Goal: Task Accomplishment & Management: Use online tool/utility

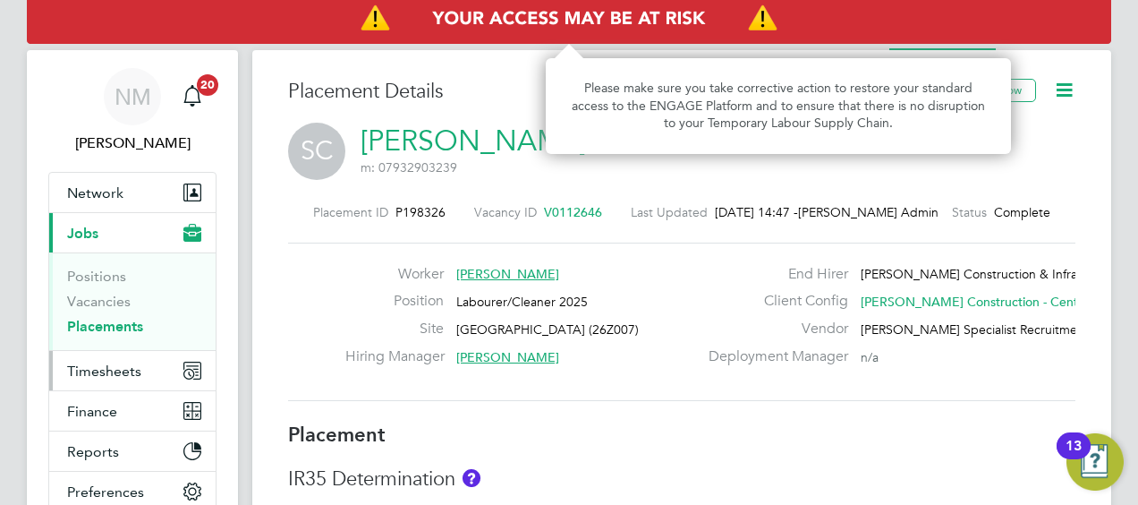
click at [119, 371] on span "Timesheets" at bounding box center [104, 370] width 74 height 17
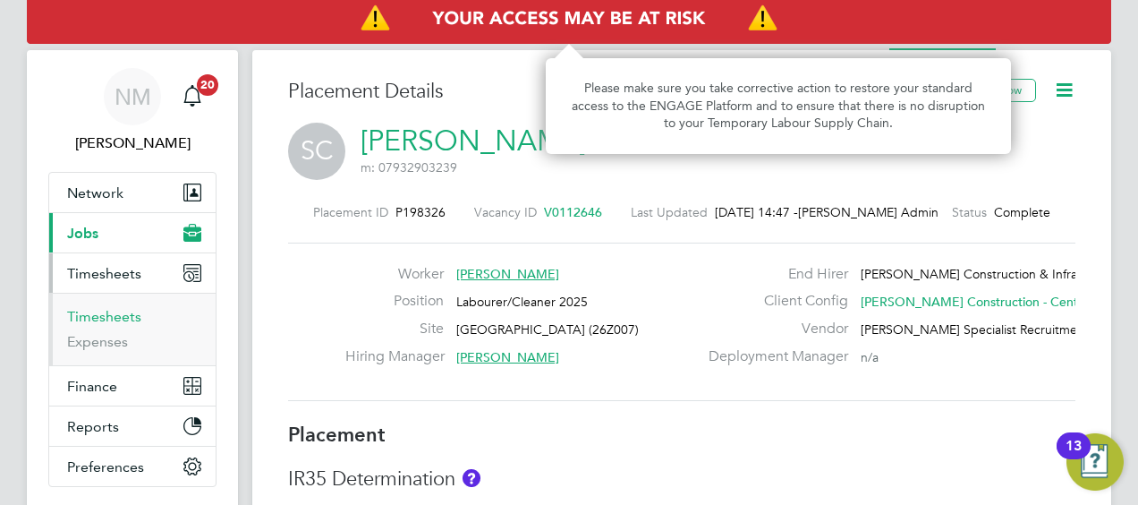
click at [124, 314] on link "Timesheets" at bounding box center [104, 316] width 74 height 17
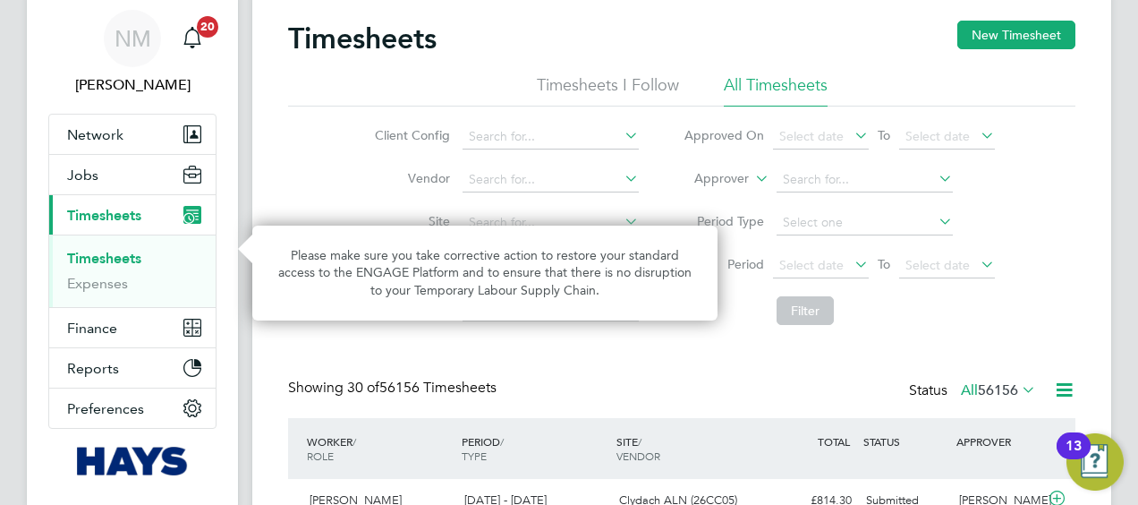
click at [732, 172] on label "Approver" at bounding box center [709, 179] width 81 height 18
click at [721, 193] on li "Worker" at bounding box center [705, 199] width 88 height 23
click at [853, 175] on input at bounding box center [865, 179] width 176 height 25
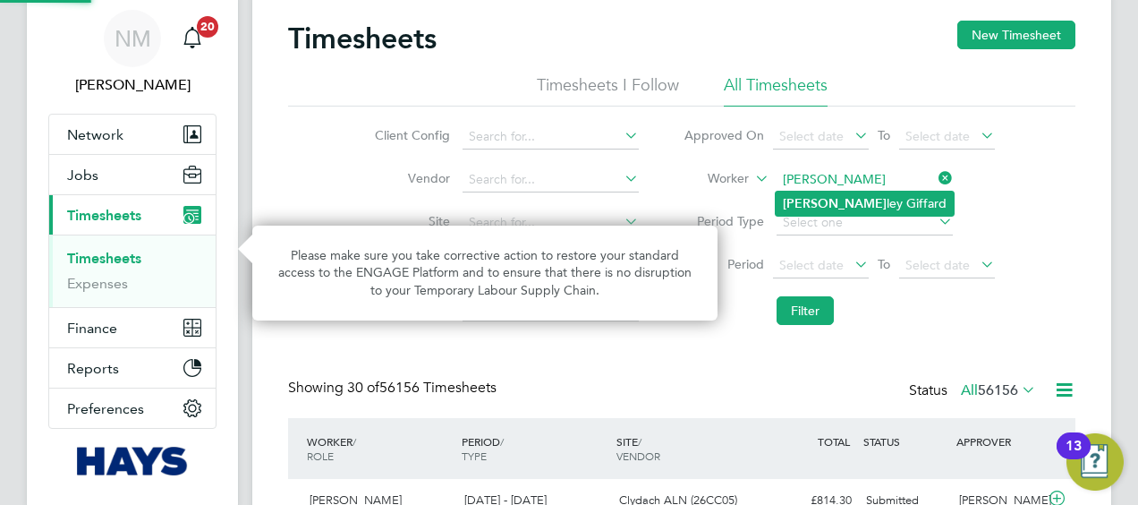
click at [863, 195] on li "Hux ley Giffard" at bounding box center [865, 204] width 178 height 24
type input "Huxley Giffard"
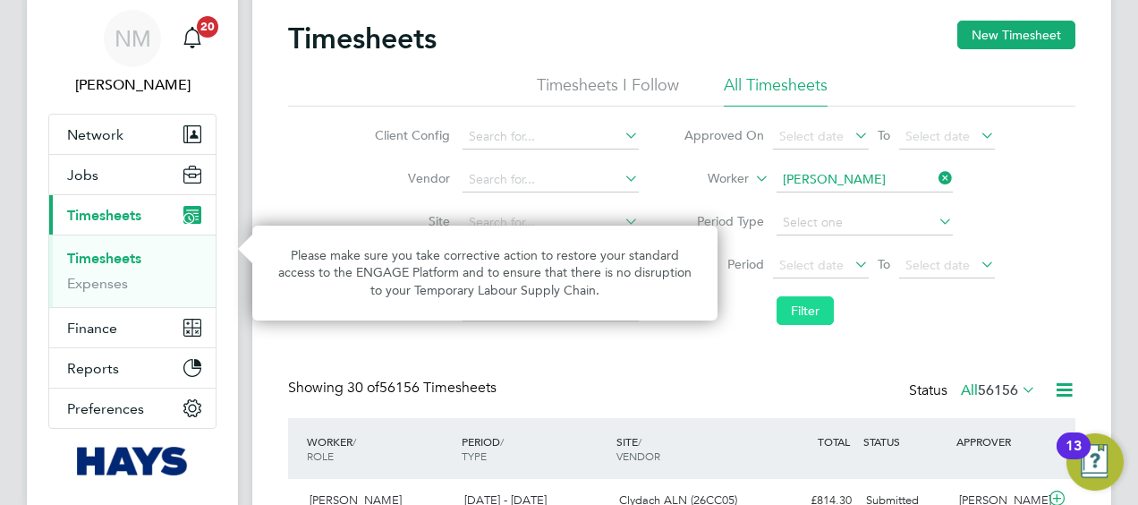
click at [781, 320] on button "Filter" at bounding box center [805, 310] width 57 height 29
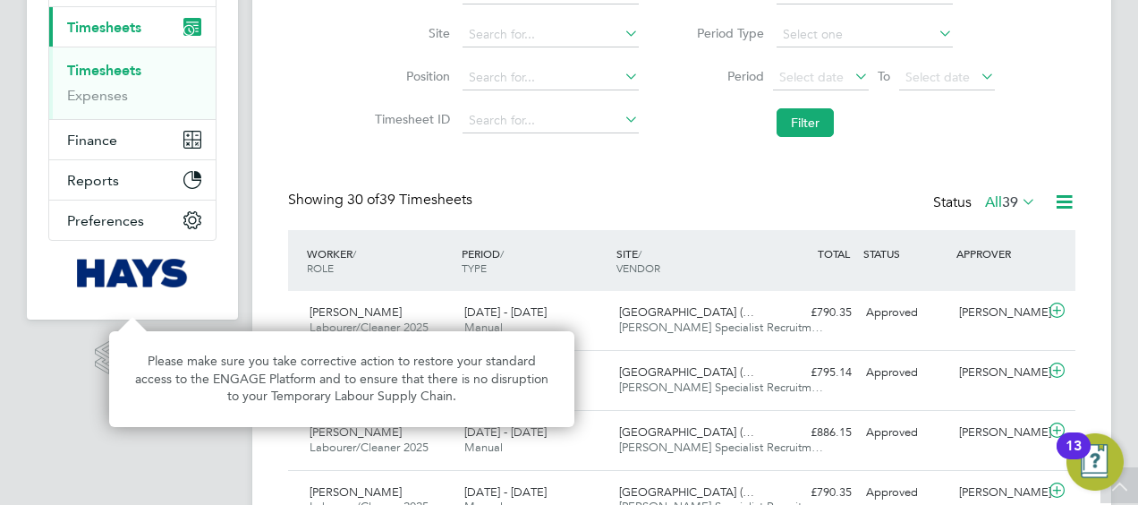
click at [682, 323] on span "[PERSON_NAME] Specialist Recruitm…" at bounding box center [721, 326] width 204 height 15
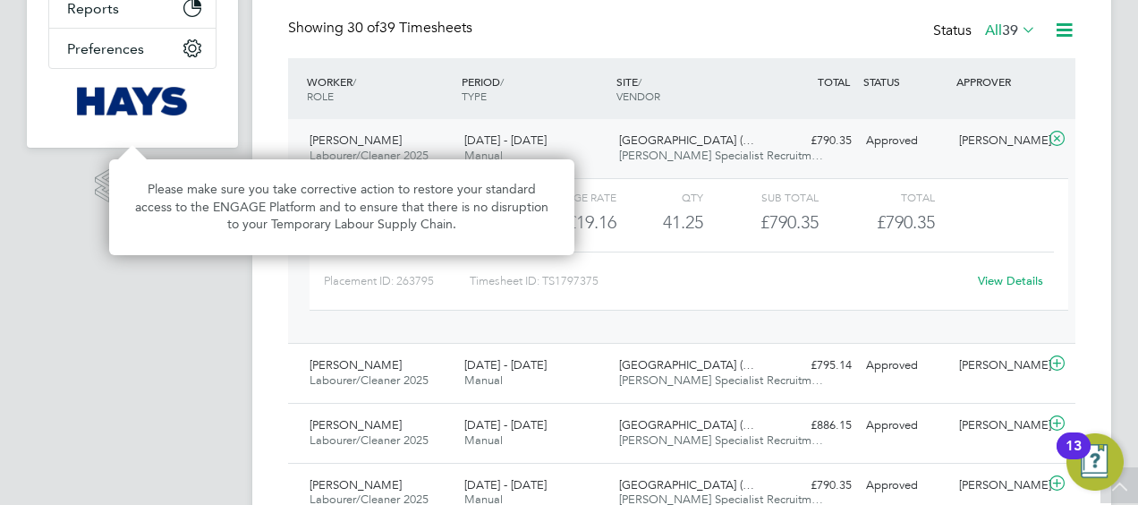
click at [199, 207] on p "Please make sure you take corrective action to restore your standard access to …" at bounding box center [342, 207] width 422 height 53
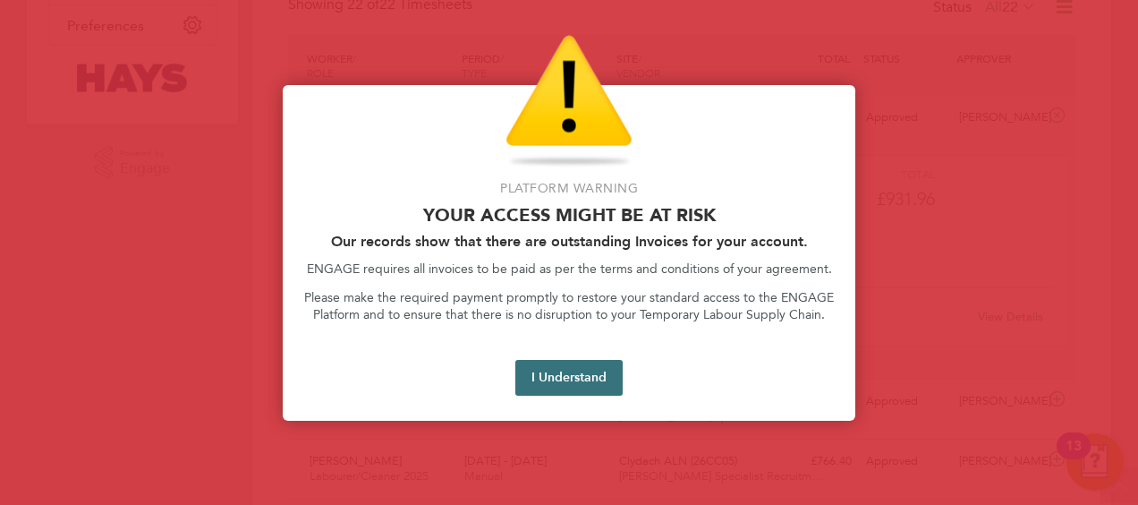
click at [565, 383] on button "I Understand" at bounding box center [568, 378] width 107 height 36
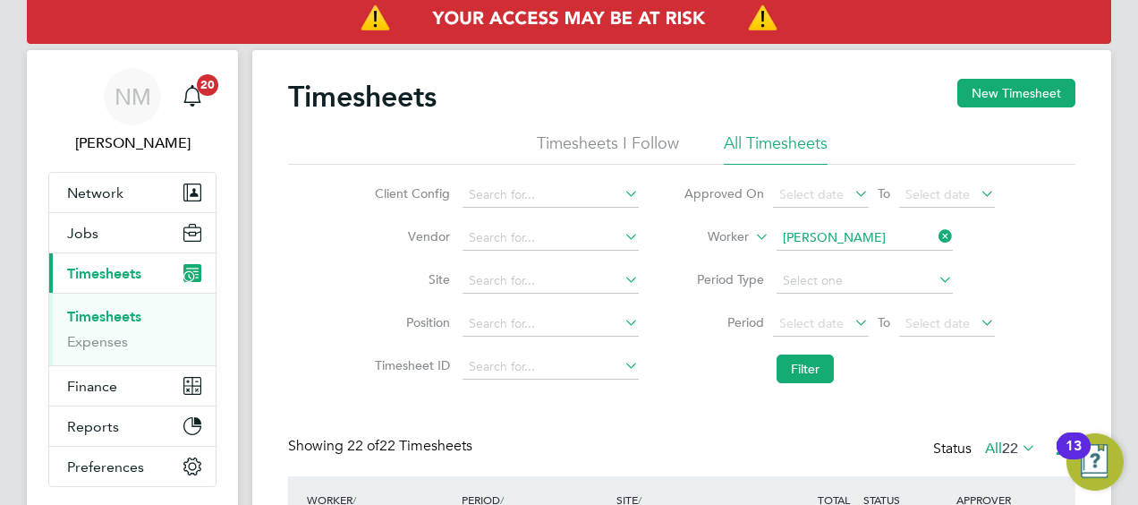
click at [935, 230] on icon at bounding box center [935, 236] width 0 height 25
click at [910, 236] on input at bounding box center [865, 238] width 176 height 25
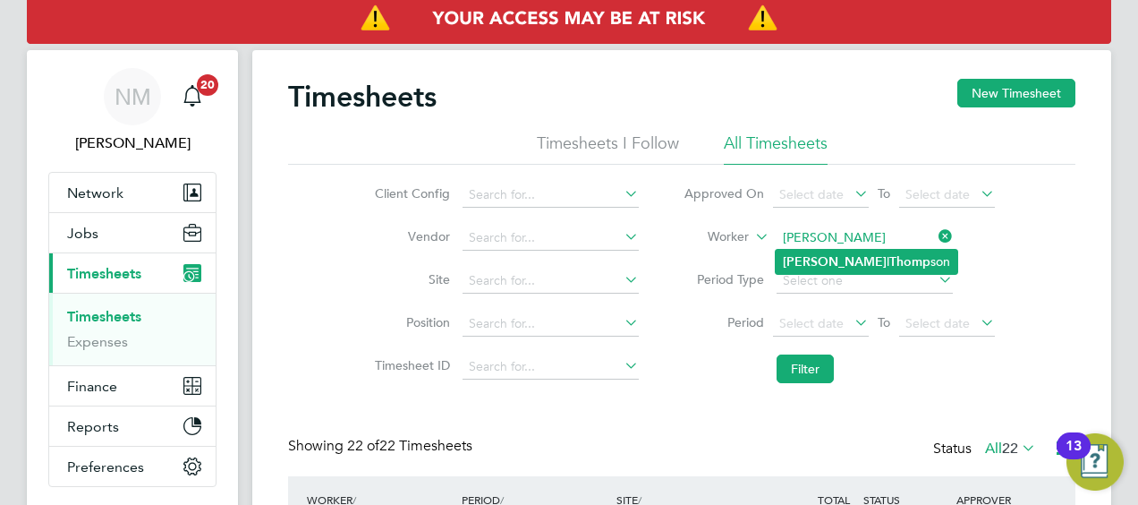
click at [890, 261] on b "Thomp" at bounding box center [910, 261] width 41 height 15
type input "[PERSON_NAME]"
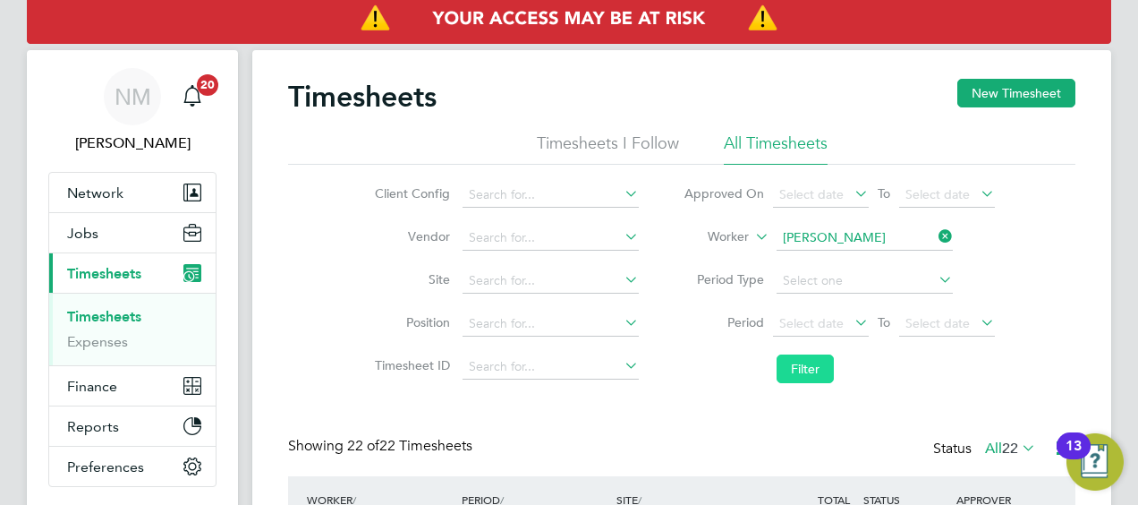
click at [800, 371] on button "Filter" at bounding box center [805, 368] width 57 height 29
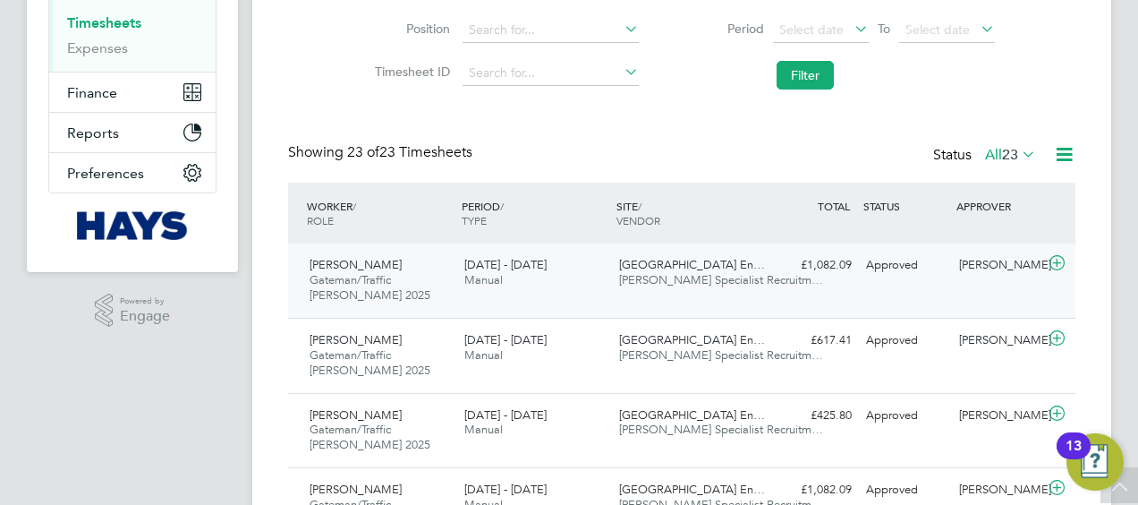
click at [675, 251] on div "[GEOGRAPHIC_DATA] En… [PERSON_NAME] Specialist Recruitm…" at bounding box center [689, 273] width 155 height 45
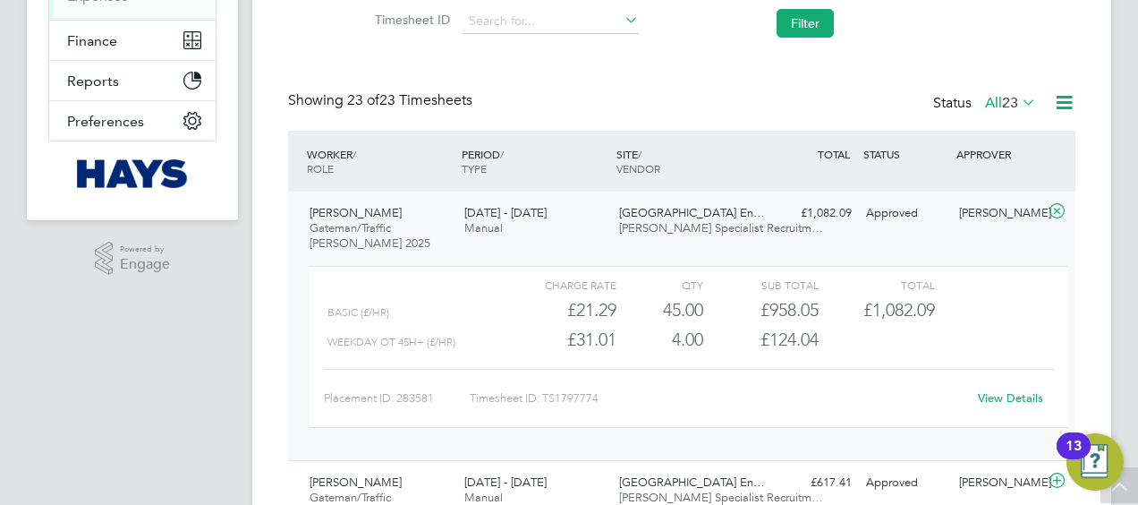
click at [1000, 396] on link "View Details" at bounding box center [1010, 397] width 65 height 15
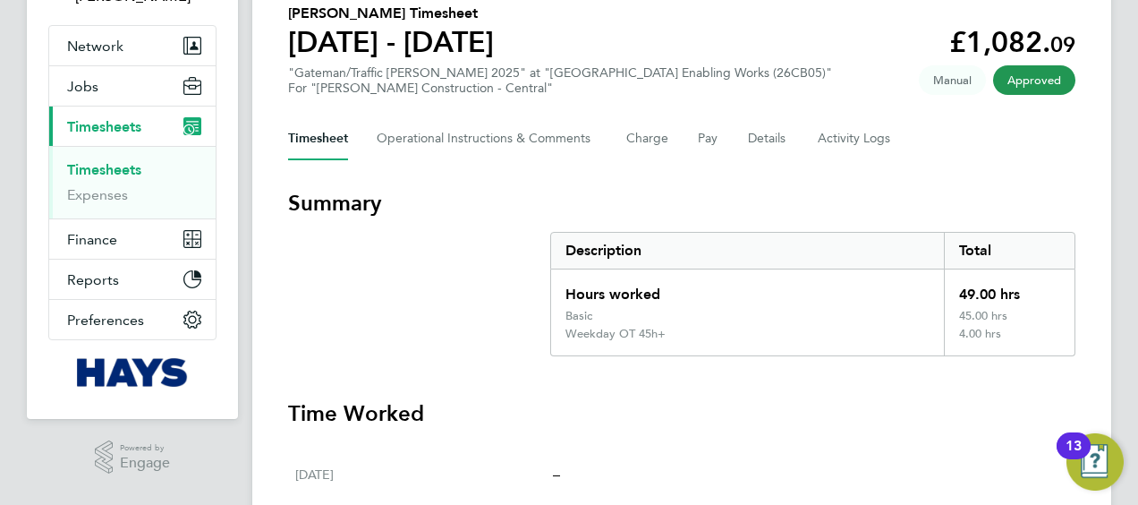
scroll to position [146, 0]
